Goal: Task Accomplishment & Management: Complete application form

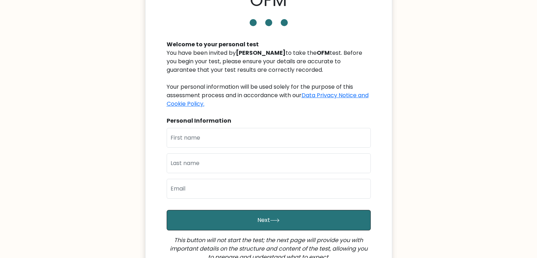
scroll to position [46, 0]
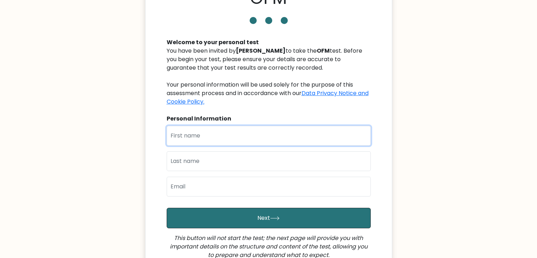
click at [204, 139] on input "text" at bounding box center [269, 136] width 204 height 20
type input "Ruby"
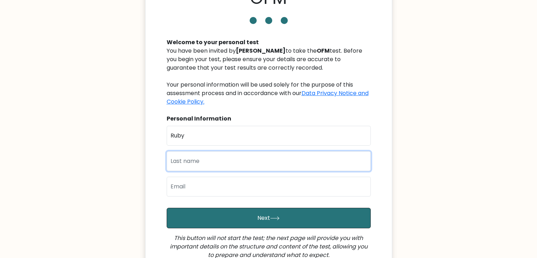
click at [195, 162] on input "text" at bounding box center [269, 161] width 204 height 20
type input "Macalinao"
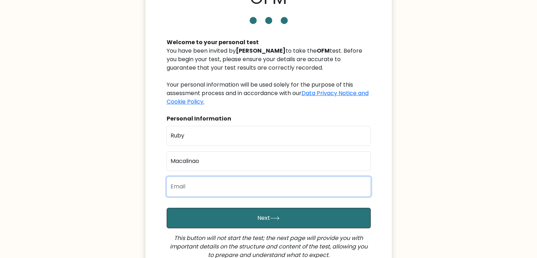
click at [203, 188] on input "email" at bounding box center [269, 187] width 204 height 20
type input "[EMAIL_ADDRESS][DOMAIN_NAME]"
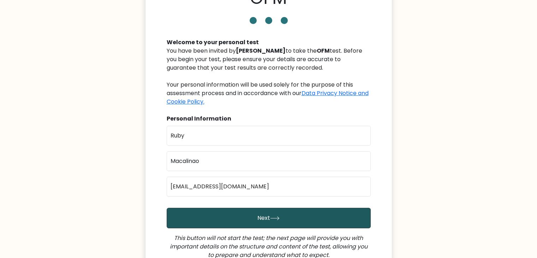
click at [259, 222] on button "Next" at bounding box center [269, 218] width 204 height 20
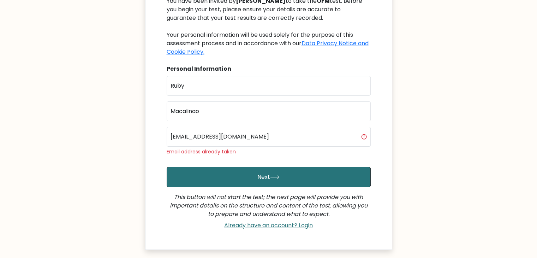
scroll to position [96, 0]
click at [267, 225] on link "Already have an account? Login" at bounding box center [268, 225] width 94 height 8
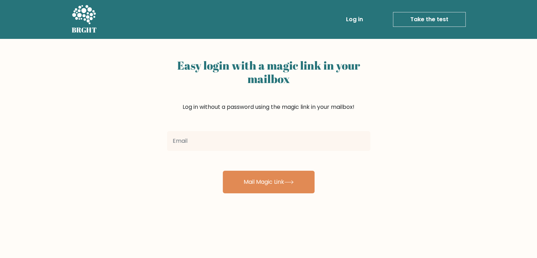
click at [224, 138] on input "email" at bounding box center [268, 141] width 203 height 20
type input "ninaaa0017@gmail.com"
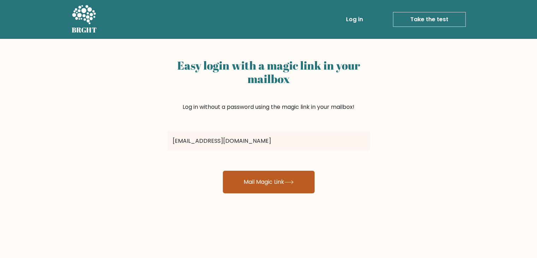
click at [271, 185] on button "Mail Magic Link" at bounding box center [269, 182] width 92 height 23
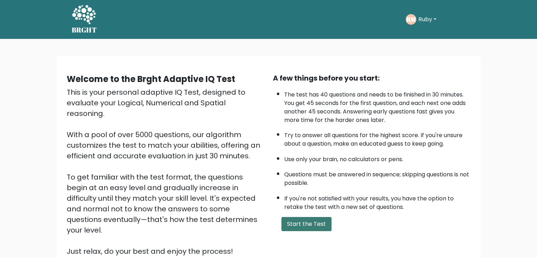
click at [317, 220] on button "Start the Test" at bounding box center [306, 224] width 50 height 14
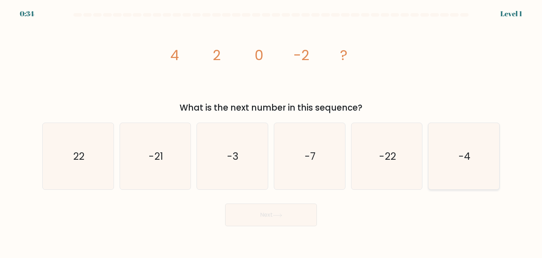
click at [484, 146] on icon "-4" at bounding box center [464, 156] width 66 height 66
click at [272, 132] on input "f. -4" at bounding box center [271, 131] width 0 height 4
radio input "true"
click at [301, 216] on button "Next" at bounding box center [271, 214] width 92 height 23
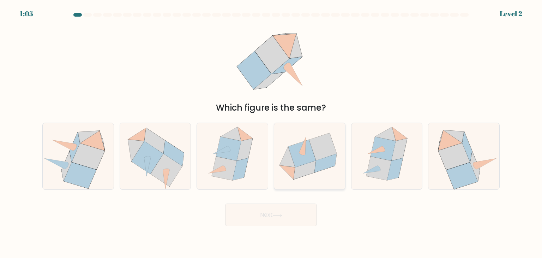
click at [315, 146] on icon at bounding box center [323, 147] width 28 height 28
click at [272, 132] on input "d." at bounding box center [271, 131] width 0 height 4
radio input "true"
click at [275, 212] on button "Next" at bounding box center [271, 214] width 92 height 23
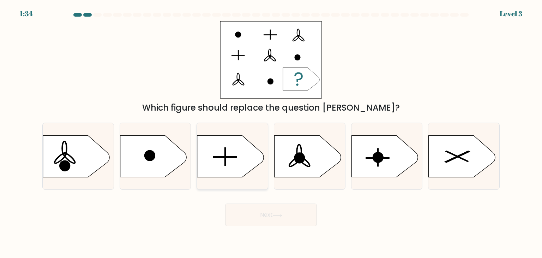
click at [229, 156] on icon at bounding box center [230, 156] width 66 height 41
click at [271, 132] on input "c." at bounding box center [271, 131] width 0 height 4
radio input "true"
click at [286, 214] on button "Next" at bounding box center [271, 214] width 92 height 23
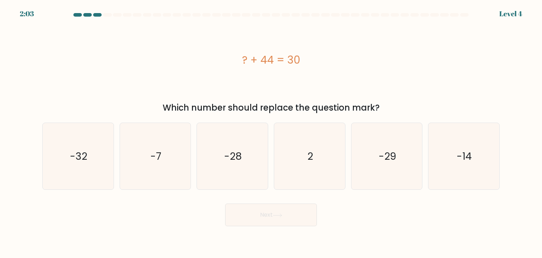
click at [335, 58] on div "? + 44 = 30" at bounding box center [271, 60] width 458 height 16
click at [257, 66] on div "? + 44 = 30" at bounding box center [271, 60] width 458 height 16
click at [453, 169] on icon "-14" at bounding box center [464, 156] width 66 height 66
click at [272, 132] on input "f. -14" at bounding box center [271, 131] width 0 height 4
radio input "true"
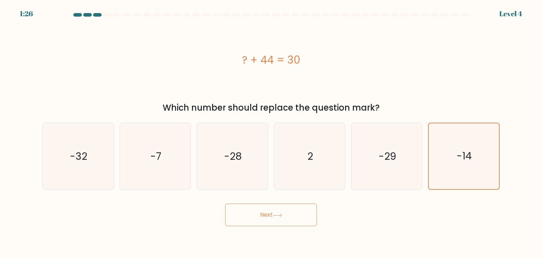
click at [287, 224] on button "Next" at bounding box center [271, 214] width 92 height 23
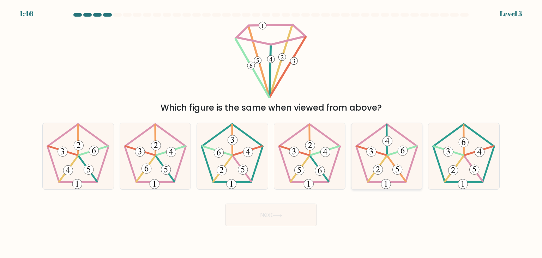
click at [385, 158] on 23 at bounding box center [377, 168] width 18 height 25
click at [272, 132] on input "e." at bounding box center [271, 131] width 0 height 4
radio input "true"
click at [278, 215] on icon at bounding box center [278, 215] width 10 height 4
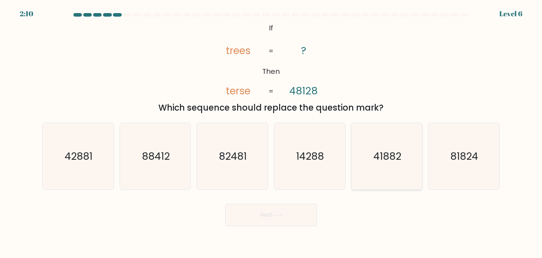
click at [375, 182] on icon "41882" at bounding box center [387, 156] width 66 height 66
click at [272, 132] on input "e. 41882" at bounding box center [271, 131] width 0 height 4
radio input "true"
click at [297, 222] on button "Next" at bounding box center [271, 214] width 92 height 23
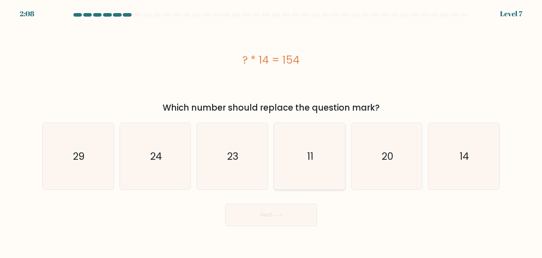
click at [313, 159] on text "11" at bounding box center [310, 156] width 6 height 14
click at [272, 132] on input "d. 11" at bounding box center [271, 131] width 0 height 4
radio input "true"
click at [291, 219] on button "Next" at bounding box center [271, 214] width 92 height 23
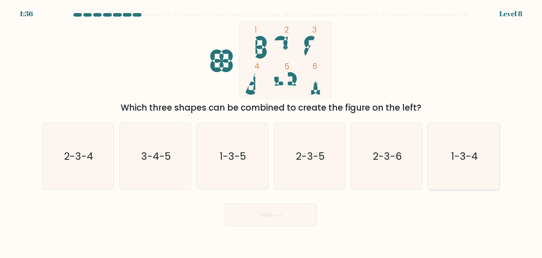
click at [441, 164] on icon "1-3-4" at bounding box center [464, 156] width 66 height 66
click at [272, 132] on input "f. 1-3-4" at bounding box center [271, 131] width 0 height 4
radio input "true"
click at [276, 222] on button "Next" at bounding box center [271, 214] width 92 height 23
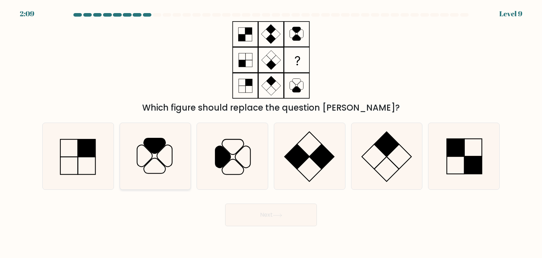
click at [157, 169] on icon at bounding box center [155, 156] width 66 height 66
click at [271, 132] on input "b." at bounding box center [271, 131] width 0 height 4
radio input "true"
click at [268, 213] on button "Next" at bounding box center [271, 214] width 92 height 23
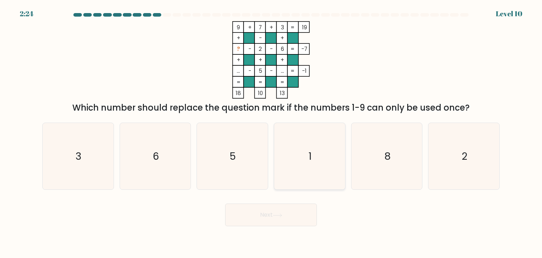
click at [320, 164] on icon "1" at bounding box center [310, 156] width 66 height 66
click at [272, 132] on input "d. 1" at bounding box center [271, 131] width 0 height 4
radio input "true"
click at [251, 217] on button "Next" at bounding box center [271, 214] width 92 height 23
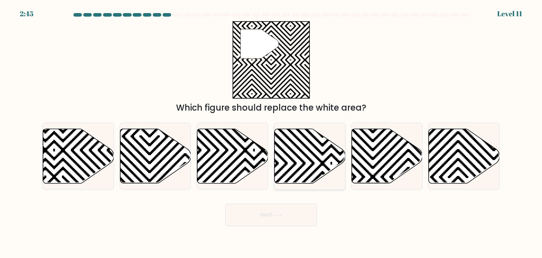
click at [310, 165] on icon at bounding box center [331, 127] width 143 height 143
click at [272, 132] on input "d." at bounding box center [271, 131] width 0 height 4
radio input "true"
click at [279, 217] on button "Next" at bounding box center [271, 214] width 92 height 23
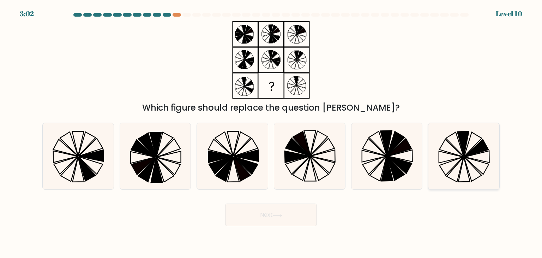
click at [453, 160] on icon at bounding box center [452, 166] width 24 height 18
click at [272, 132] on input "f." at bounding box center [271, 131] width 0 height 4
radio input "true"
click at [301, 222] on button "Next" at bounding box center [271, 214] width 92 height 23
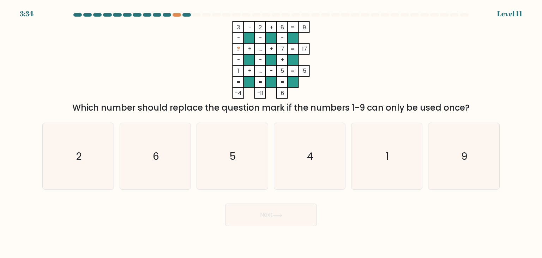
click at [261, 49] on tspan "..." at bounding box center [260, 48] width 3 height 7
click at [387, 38] on div "3 - 2 + 8 9 - - - ? + ... + 7 17 - - + 1 + ... - 5 = 5 = = = = -4 -11 6 = Which…" at bounding box center [271, 67] width 466 height 93
click at [173, 172] on icon "6" at bounding box center [155, 156] width 66 height 66
click at [271, 132] on input "b. 6" at bounding box center [271, 131] width 0 height 4
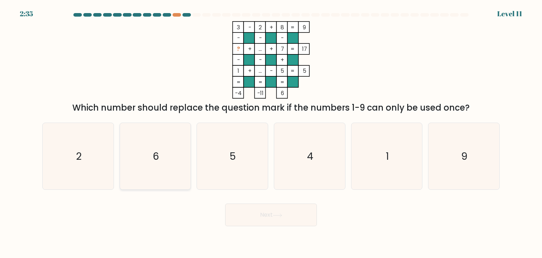
radio input "true"
click at [275, 208] on button "Next" at bounding box center [271, 214] width 92 height 23
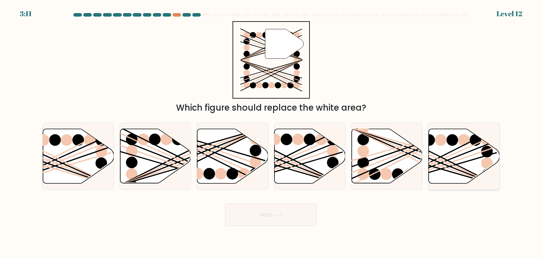
click at [466, 152] on line at bounding box center [440, 163] width 113 height 45
click at [272, 132] on input "f." at bounding box center [271, 131] width 0 height 4
radio input "true"
click at [269, 222] on button "Next" at bounding box center [271, 214] width 92 height 23
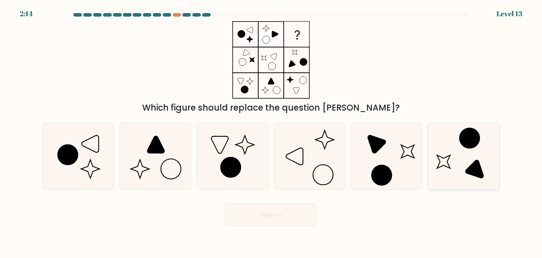
click at [477, 155] on icon at bounding box center [464, 156] width 66 height 66
click at [272, 132] on input "f." at bounding box center [271, 131] width 0 height 4
radio input "true"
click at [260, 223] on button "Next" at bounding box center [271, 214] width 92 height 23
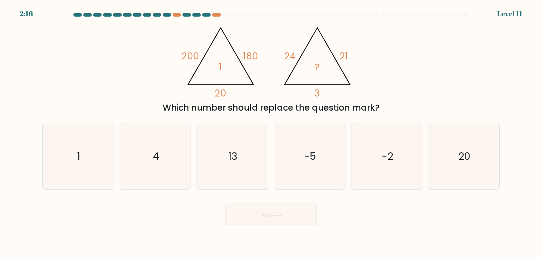
click at [366, 105] on div "Which number should replace the question mark?" at bounding box center [271, 107] width 449 height 13
click at [284, 97] on icon "@import url('[URL][DOMAIN_NAME]); 200 180 20 1 @import url('[URL][DOMAIN_NAME])…" at bounding box center [271, 59] width 178 height 77
click at [85, 164] on icon "1" at bounding box center [78, 156] width 66 height 66
click at [271, 132] on input "a. 1" at bounding box center [271, 131] width 0 height 4
radio input "true"
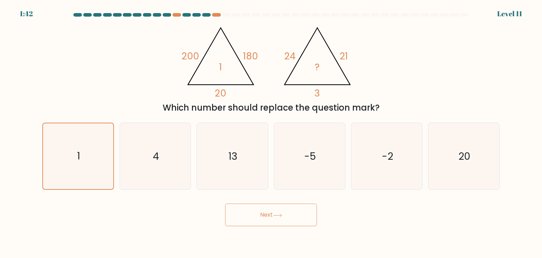
click at [256, 212] on button "Next" at bounding box center [271, 214] width 92 height 23
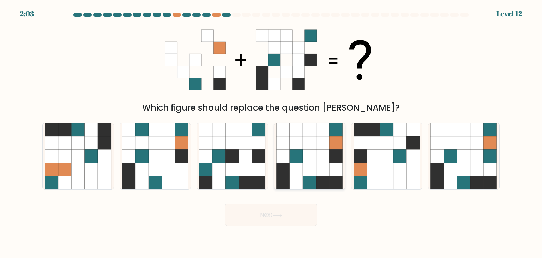
click at [305, 175] on icon at bounding box center [309, 169] width 13 height 13
click at [272, 132] on input "d." at bounding box center [271, 131] width 0 height 4
radio input "true"
click at [295, 208] on button "Next" at bounding box center [271, 214] width 92 height 23
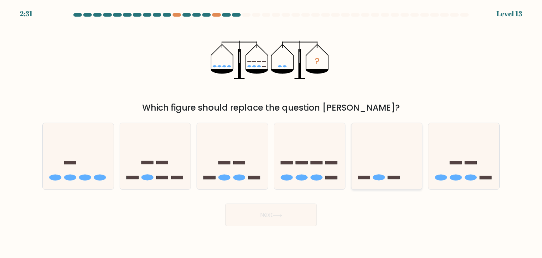
click at [380, 181] on icon at bounding box center [387, 156] width 71 height 59
click at [272, 132] on input "e." at bounding box center [271, 131] width 0 height 4
radio input "true"
click at [288, 216] on button "Next" at bounding box center [271, 214] width 92 height 23
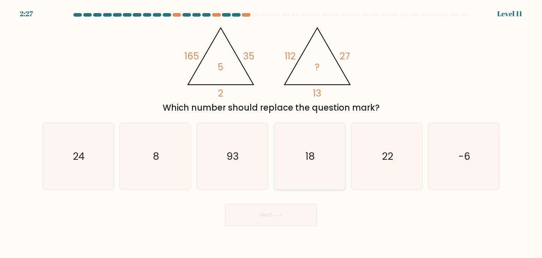
click at [318, 176] on icon "18" at bounding box center [310, 156] width 66 height 66
click at [272, 132] on input "d. 18" at bounding box center [271, 131] width 0 height 4
radio input "true"
click at [294, 216] on button "Next" at bounding box center [271, 214] width 92 height 23
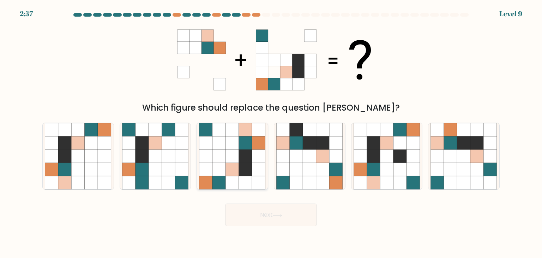
click at [254, 166] on icon at bounding box center [259, 169] width 13 height 13
click at [271, 132] on input "c." at bounding box center [271, 131] width 0 height 4
radio input "true"
click at [288, 225] on button "Next" at bounding box center [271, 214] width 92 height 23
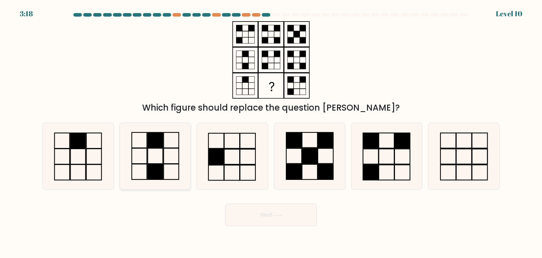
click at [171, 166] on icon at bounding box center [155, 156] width 66 height 66
click at [271, 132] on input "b." at bounding box center [271, 131] width 0 height 4
radio input "true"
click at [281, 222] on button "Next" at bounding box center [271, 214] width 92 height 23
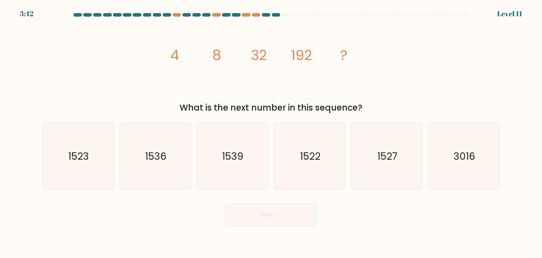
click at [354, 91] on icon "image/svg+xml 4 8 32 192 ?" at bounding box center [271, 59] width 212 height 77
click at [361, 77] on icon "image/svg+xml 4 8 32 192 ?" at bounding box center [271, 59] width 212 height 77
click at [337, 218] on div "Next" at bounding box center [271, 212] width 466 height 28
click at [350, 215] on div "Next" at bounding box center [271, 212] width 466 height 28
click at [167, 238] on body "1:57 Level 11" at bounding box center [271, 129] width 542 height 258
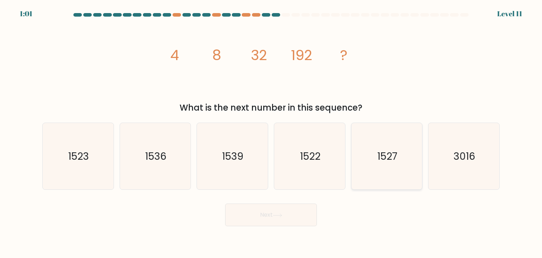
click at [372, 167] on icon "1527" at bounding box center [387, 156] width 66 height 66
click at [272, 132] on input "e. 1527" at bounding box center [271, 131] width 0 height 4
radio input "true"
click at [316, 172] on icon "1522" at bounding box center [310, 156] width 66 height 66
click at [272, 132] on input "d. 1522" at bounding box center [271, 131] width 0 height 4
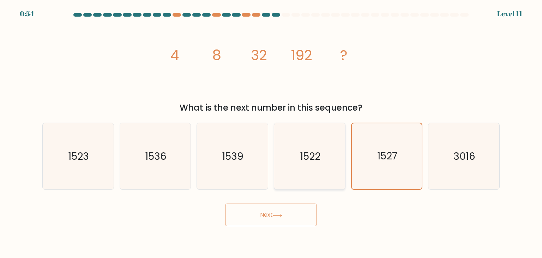
radio input "true"
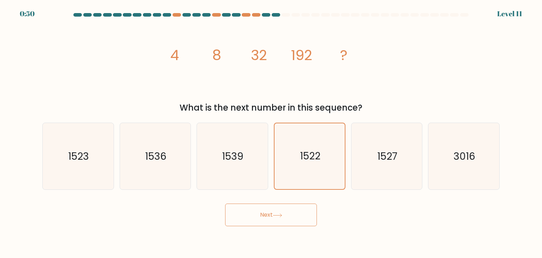
click at [267, 221] on button "Next" at bounding box center [271, 214] width 92 height 23
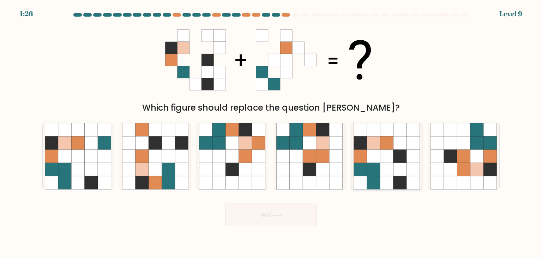
click at [403, 170] on icon at bounding box center [400, 169] width 13 height 13
click at [272, 132] on input "e." at bounding box center [271, 131] width 0 height 4
radio input "true"
click at [274, 216] on icon at bounding box center [278, 215] width 10 height 4
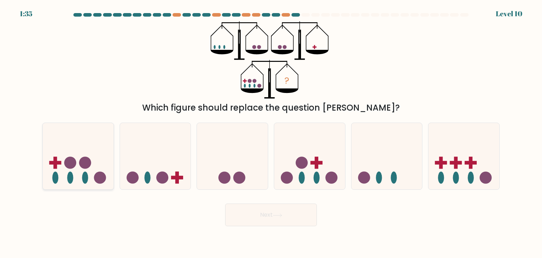
click at [94, 177] on icon at bounding box center [78, 156] width 71 height 59
click at [271, 132] on input "a." at bounding box center [271, 131] width 0 height 4
radio input "true"
click at [258, 218] on button "Next" at bounding box center [271, 214] width 92 height 23
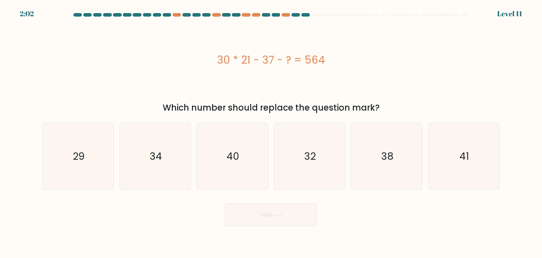
click at [327, 84] on div "30 * 21 - 37 - ? = 564" at bounding box center [271, 59] width 458 height 77
click at [91, 173] on icon "29" at bounding box center [78, 156] width 66 height 66
click at [271, 132] on input "a. 29" at bounding box center [271, 131] width 0 height 4
radio input "true"
click at [286, 216] on button "Next" at bounding box center [271, 214] width 92 height 23
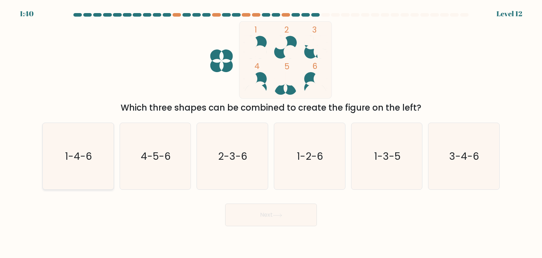
click at [99, 149] on icon "1-4-6" at bounding box center [78, 156] width 66 height 66
click at [271, 132] on input "a. 1-4-6" at bounding box center [271, 131] width 0 height 4
radio input "true"
click at [266, 82] on rect at bounding box center [285, 59] width 93 height 77
click at [182, 172] on icon "4-5-6" at bounding box center [155, 156] width 66 height 66
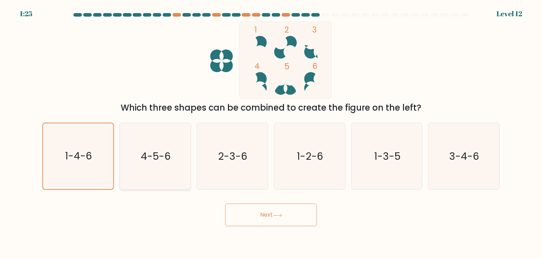
click at [271, 132] on input "b. 4-5-6" at bounding box center [271, 131] width 0 height 4
radio input "true"
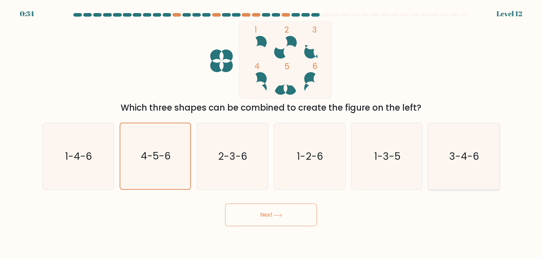
click at [485, 164] on icon "3-4-6" at bounding box center [464, 156] width 66 height 66
click at [272, 132] on input "f. 3-4-6" at bounding box center [271, 131] width 0 height 4
radio input "true"
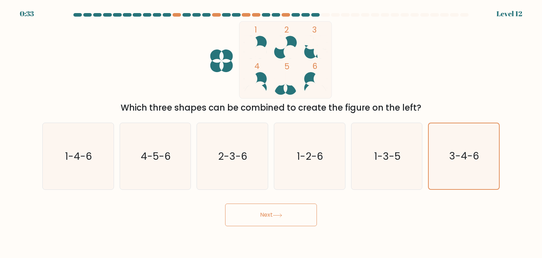
click at [299, 225] on button "Next" at bounding box center [271, 214] width 92 height 23
click at [289, 218] on button "Next" at bounding box center [271, 214] width 92 height 23
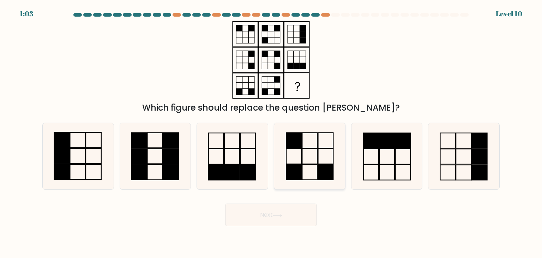
drag, startPoint x: 248, startPoint y: 160, endPoint x: 281, endPoint y: 155, distance: 33.3
click at [281, 155] on div "a. b." at bounding box center [271, 153] width 463 height 73
click at [73, 183] on icon at bounding box center [78, 156] width 66 height 66
click at [271, 132] on input "a." at bounding box center [271, 131] width 0 height 4
radio input "true"
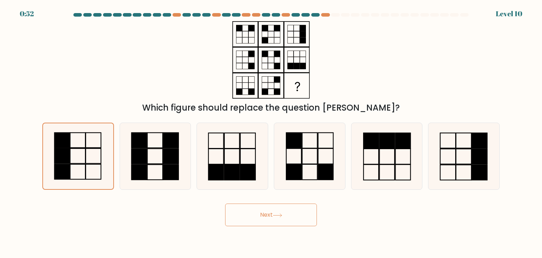
click at [275, 216] on icon at bounding box center [278, 215] width 10 height 4
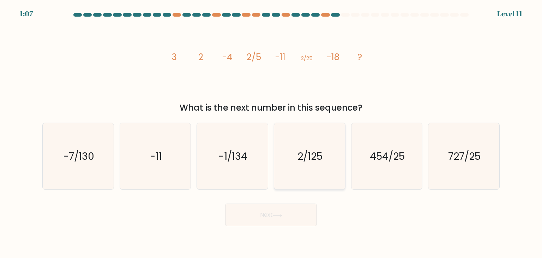
click at [297, 171] on icon "2/125" at bounding box center [310, 156] width 66 height 66
click at [272, 132] on input "d. 2/125" at bounding box center [271, 131] width 0 height 4
radio input "true"
click at [342, 209] on div "Next" at bounding box center [271, 212] width 466 height 28
click at [290, 224] on button "Next" at bounding box center [271, 214] width 92 height 23
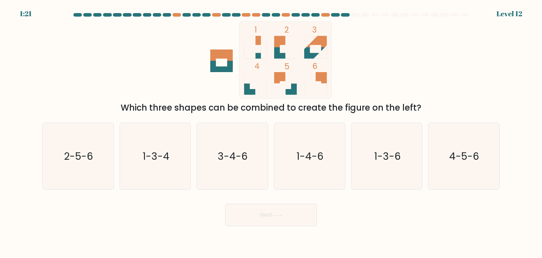
click at [288, 85] on rect at bounding box center [285, 59] width 93 height 77
click at [316, 85] on icon at bounding box center [315, 83] width 23 height 23
click at [444, 149] on icon "4-5-6" at bounding box center [464, 156] width 66 height 66
click at [272, 132] on input "f. 4-5-6" at bounding box center [271, 131] width 0 height 4
radio input "true"
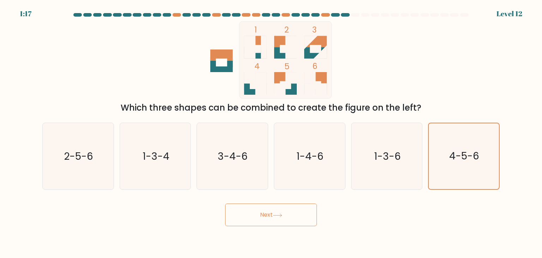
click at [288, 210] on button "Next" at bounding box center [271, 214] width 92 height 23
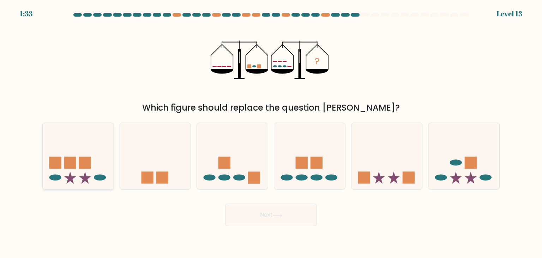
click at [97, 162] on icon at bounding box center [78, 156] width 71 height 59
click at [271, 132] on input "a." at bounding box center [271, 131] width 0 height 4
radio input "true"
click at [280, 214] on icon at bounding box center [278, 215] width 10 height 4
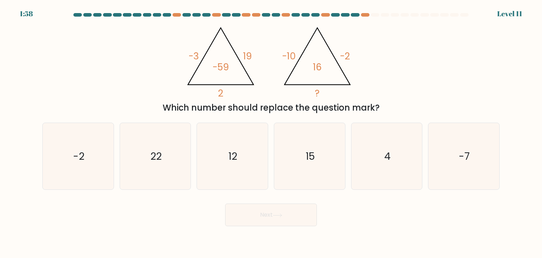
click at [202, 14] on div at bounding box center [206, 15] width 8 height 4
click at [376, 186] on icon "4" at bounding box center [387, 156] width 66 height 66
click at [272, 132] on input "e. 4" at bounding box center [271, 131] width 0 height 4
radio input "true"
click at [296, 219] on button "Next" at bounding box center [271, 214] width 92 height 23
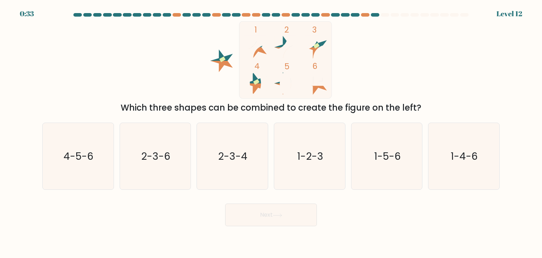
click at [296, 219] on button "Next" at bounding box center [271, 214] width 92 height 23
click at [384, 213] on div "Next" at bounding box center [271, 212] width 466 height 28
click at [156, 161] on text "2-3-6" at bounding box center [155, 156] width 29 height 14
click at [271, 132] on input "b. 2-3-6" at bounding box center [271, 131] width 0 height 4
radio input "true"
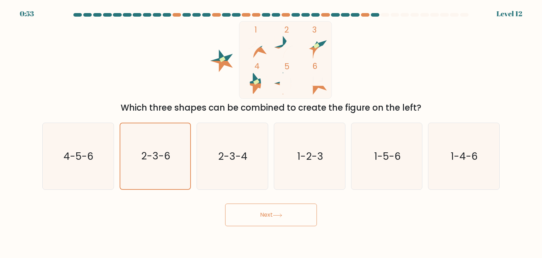
click at [283, 218] on button "Next" at bounding box center [271, 214] width 92 height 23
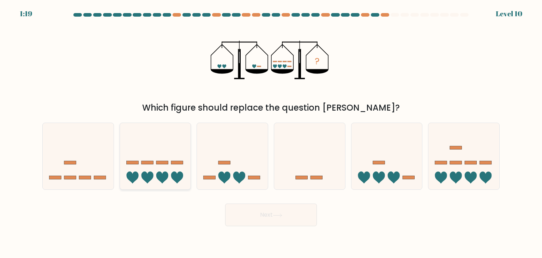
click at [179, 170] on icon at bounding box center [155, 156] width 71 height 59
click at [271, 132] on input "b." at bounding box center [271, 131] width 0 height 4
radio input "true"
click at [289, 214] on button "Next" at bounding box center [271, 214] width 92 height 23
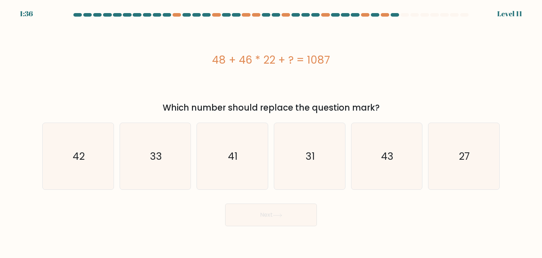
click at [372, 226] on body "1:36 Level 11" at bounding box center [271, 129] width 542 height 258
click at [446, 155] on icon "27" at bounding box center [464, 156] width 66 height 66
click at [272, 132] on input "f. 27" at bounding box center [271, 131] width 0 height 4
radio input "true"
click at [306, 224] on button "Next" at bounding box center [271, 214] width 92 height 23
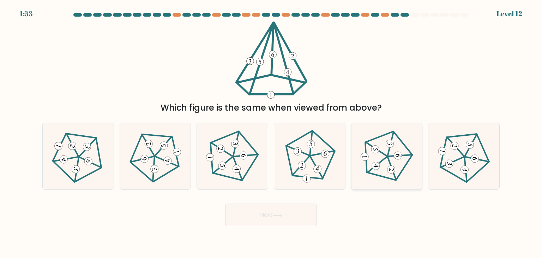
click at [400, 176] on 225 at bounding box center [389, 155] width 49 height 51
click at [272, 132] on input "e." at bounding box center [271, 131] width 0 height 4
radio input "true"
click at [299, 218] on button "Next" at bounding box center [271, 214] width 92 height 23
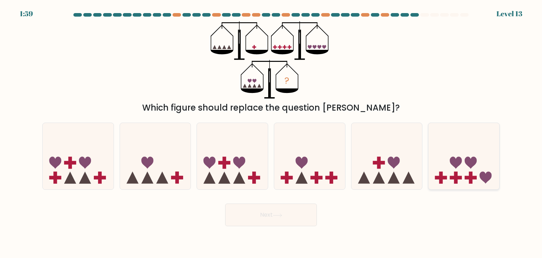
click at [475, 170] on icon at bounding box center [464, 156] width 71 height 59
click at [272, 132] on input "f." at bounding box center [271, 131] width 0 height 4
radio input "true"
click at [288, 209] on button "Next" at bounding box center [271, 214] width 92 height 23
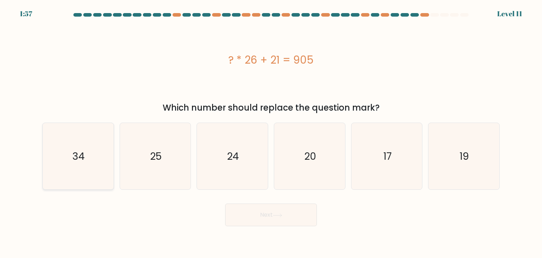
click at [93, 149] on icon "34" at bounding box center [78, 156] width 66 height 66
click at [271, 132] on input "a. 34" at bounding box center [271, 131] width 0 height 4
radio input "true"
click at [260, 218] on button "Next" at bounding box center [271, 214] width 92 height 23
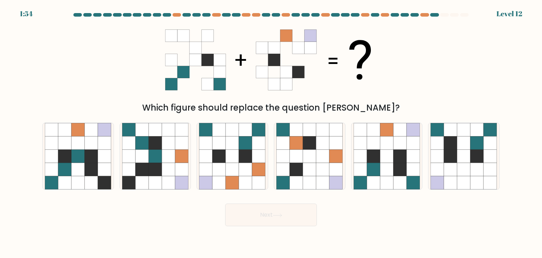
click at [260, 218] on button "Next" at bounding box center [271, 214] width 92 height 23
click at [281, 107] on div "Which figure should replace the question [PERSON_NAME]?" at bounding box center [271, 107] width 449 height 13
click at [391, 172] on icon at bounding box center [386, 169] width 13 height 13
click at [272, 132] on input "e." at bounding box center [271, 131] width 0 height 4
radio input "true"
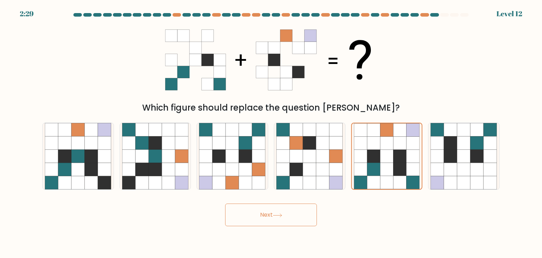
click at [294, 216] on button "Next" at bounding box center [271, 214] width 92 height 23
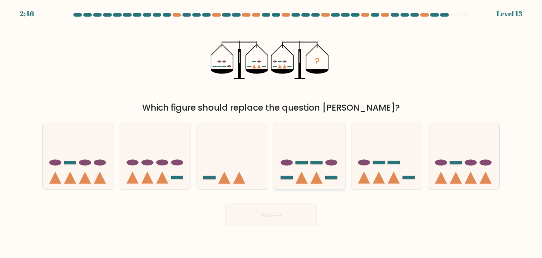
click at [294, 166] on icon at bounding box center [309, 156] width 71 height 59
click at [272, 132] on input "d." at bounding box center [271, 131] width 0 height 4
radio input "true"
click at [296, 219] on button "Next" at bounding box center [271, 214] width 92 height 23
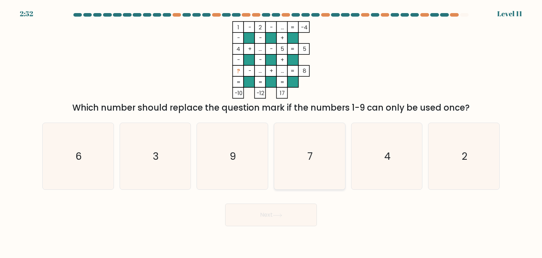
click at [293, 166] on icon "7" at bounding box center [310, 156] width 66 height 66
click at [272, 132] on input "d. 7" at bounding box center [271, 131] width 0 height 4
radio input "true"
click at [298, 221] on button "Next" at bounding box center [271, 214] width 92 height 23
